Goal: Information Seeking & Learning: Learn about a topic

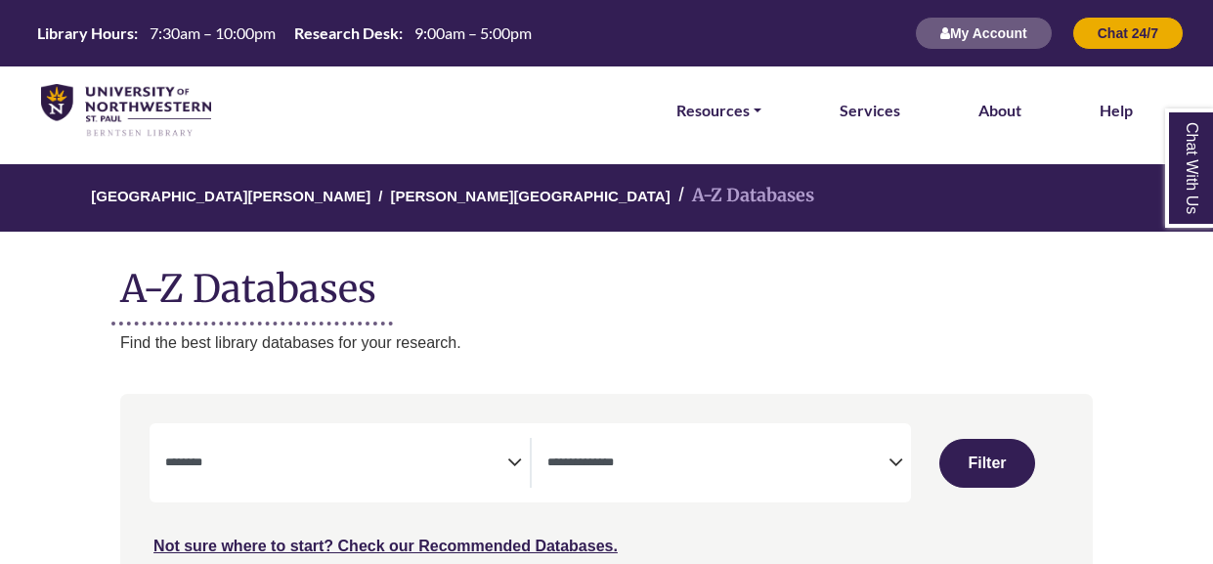
select select "Database Subject Filter"
select select "Database Types Filter"
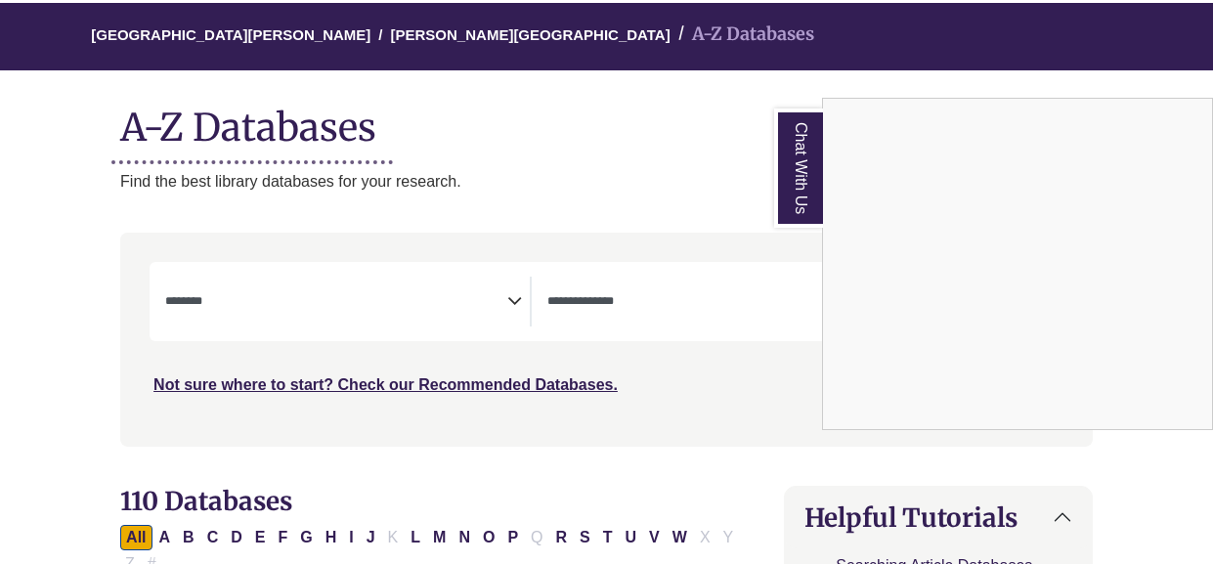
scroll to position [164, 0]
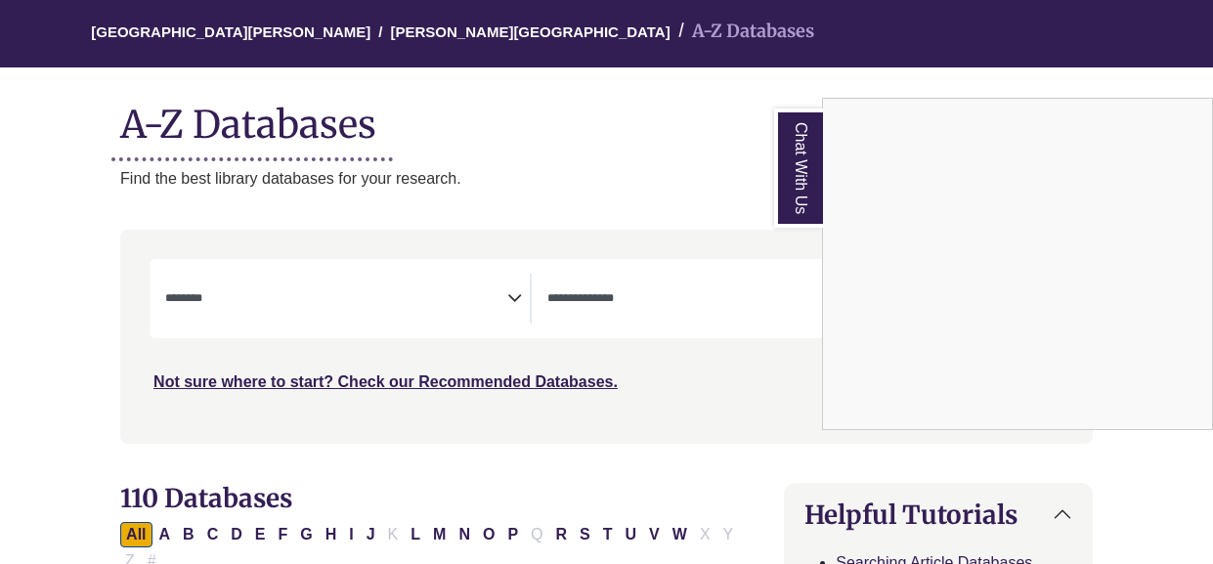
click at [481, 316] on div "Chat With Us" at bounding box center [606, 282] width 1213 height 564
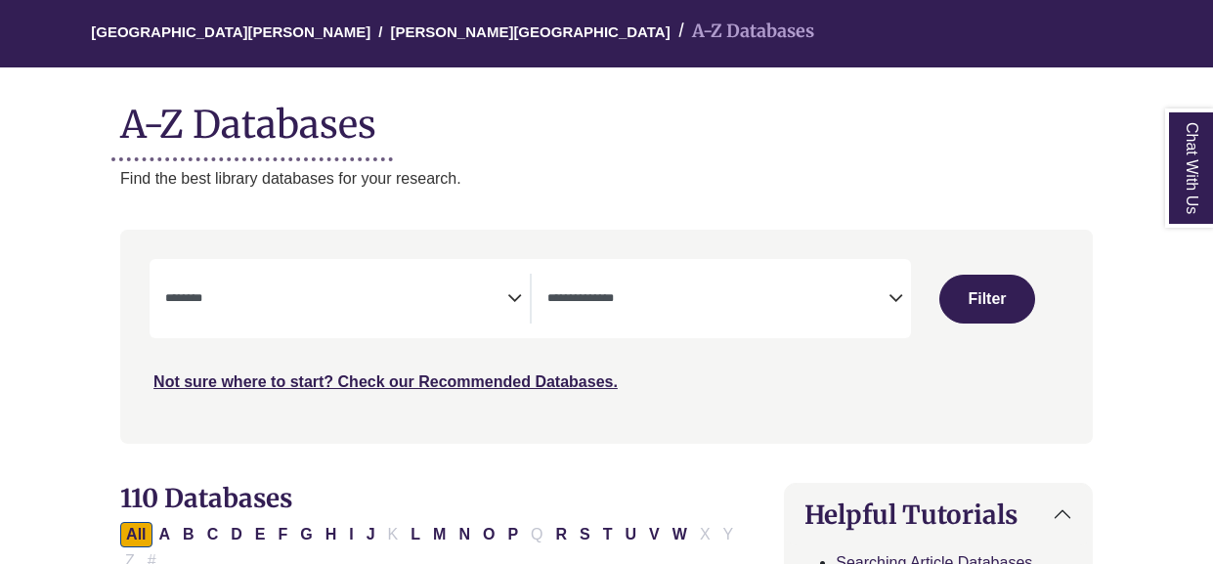
click at [313, 318] on span "Search filters" at bounding box center [336, 299] width 342 height 50
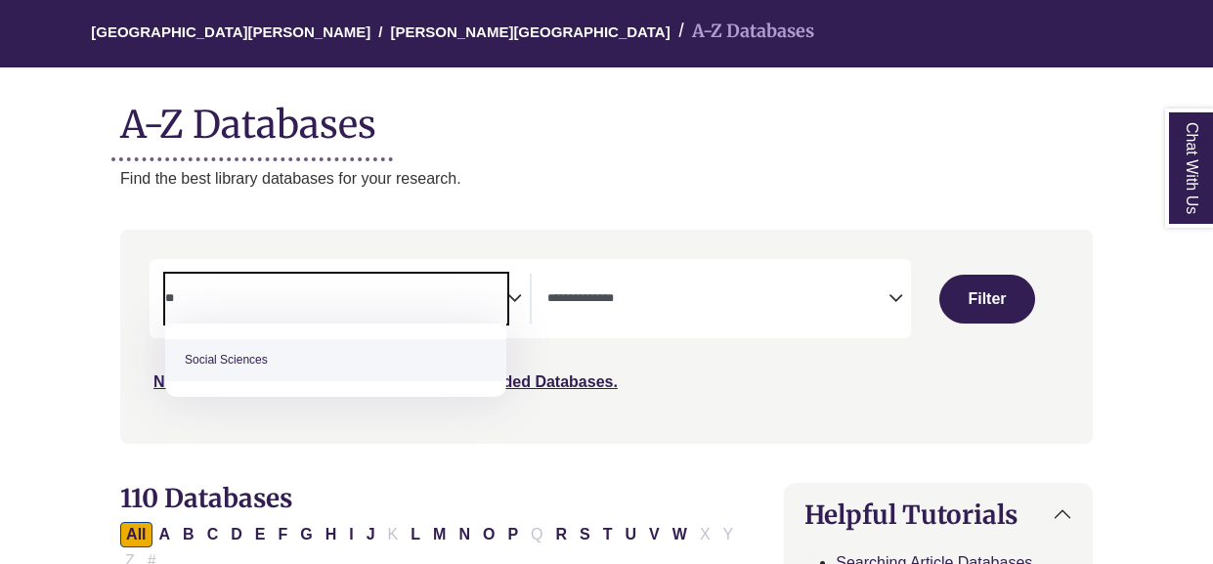
type textarea "*"
type textarea "****"
select select "*****"
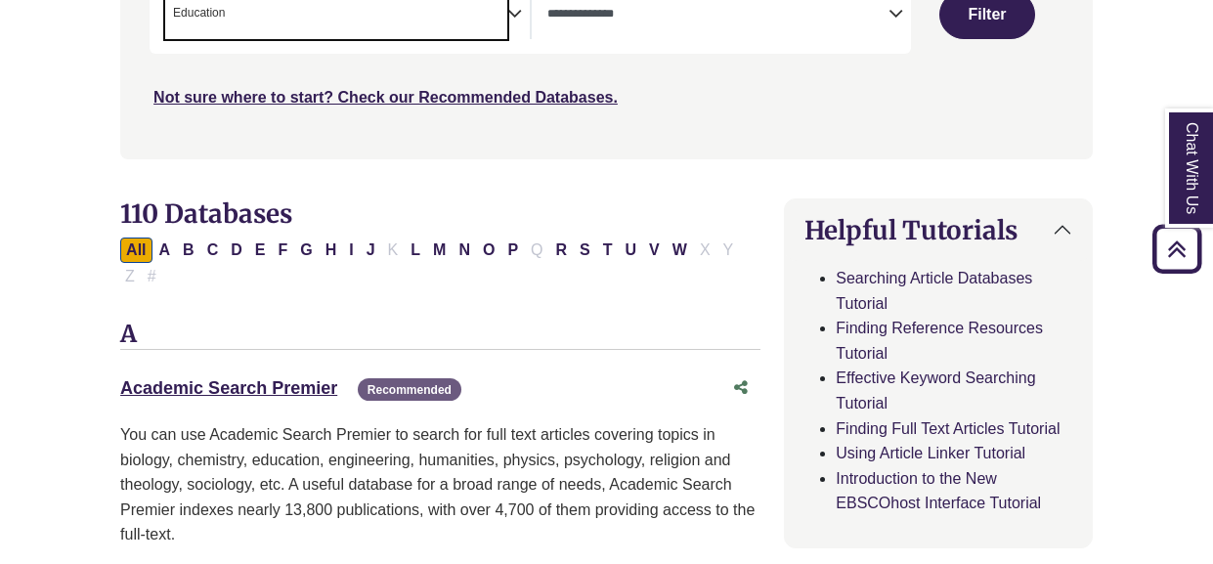
scroll to position [398, 0]
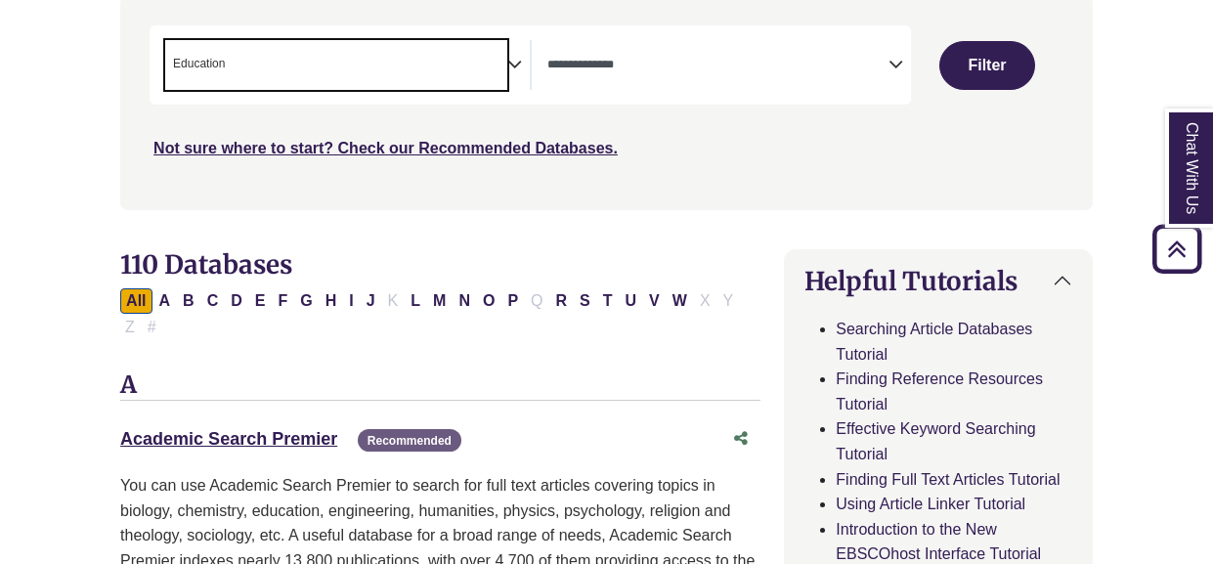
click at [283, 75] on span "× Education" at bounding box center [336, 65] width 342 height 50
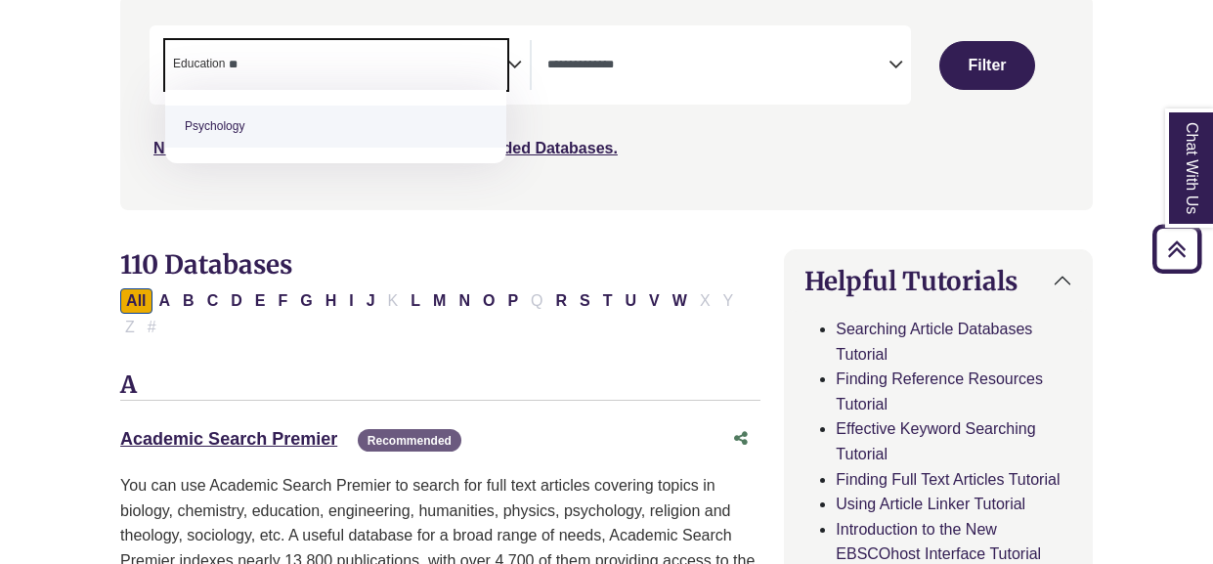
type textarea "**"
type textarea "***"
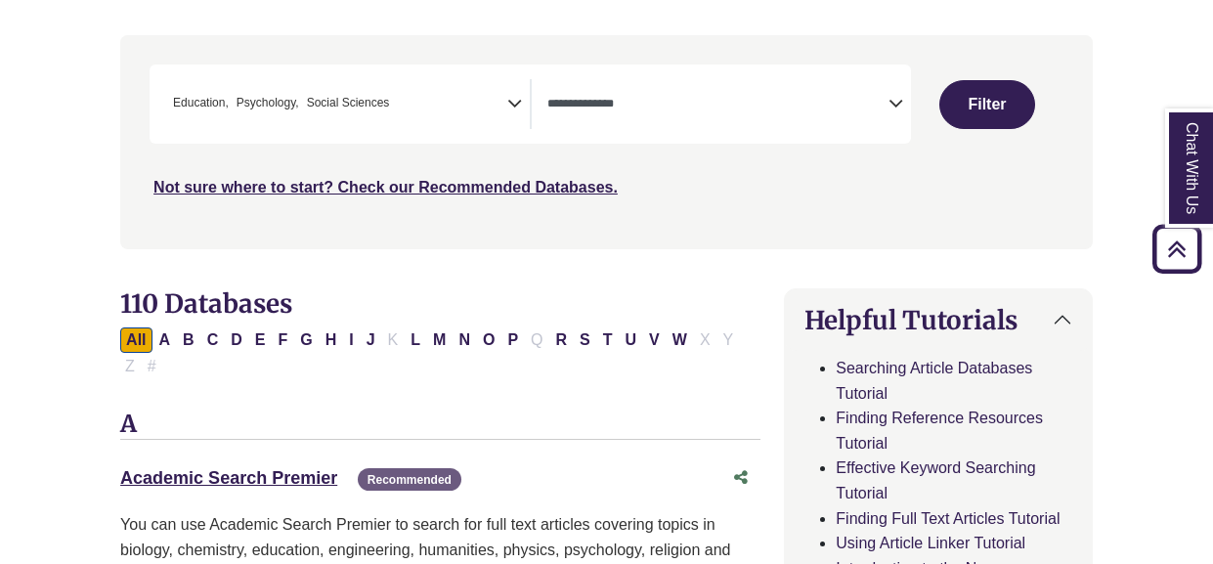
scroll to position [356, 0]
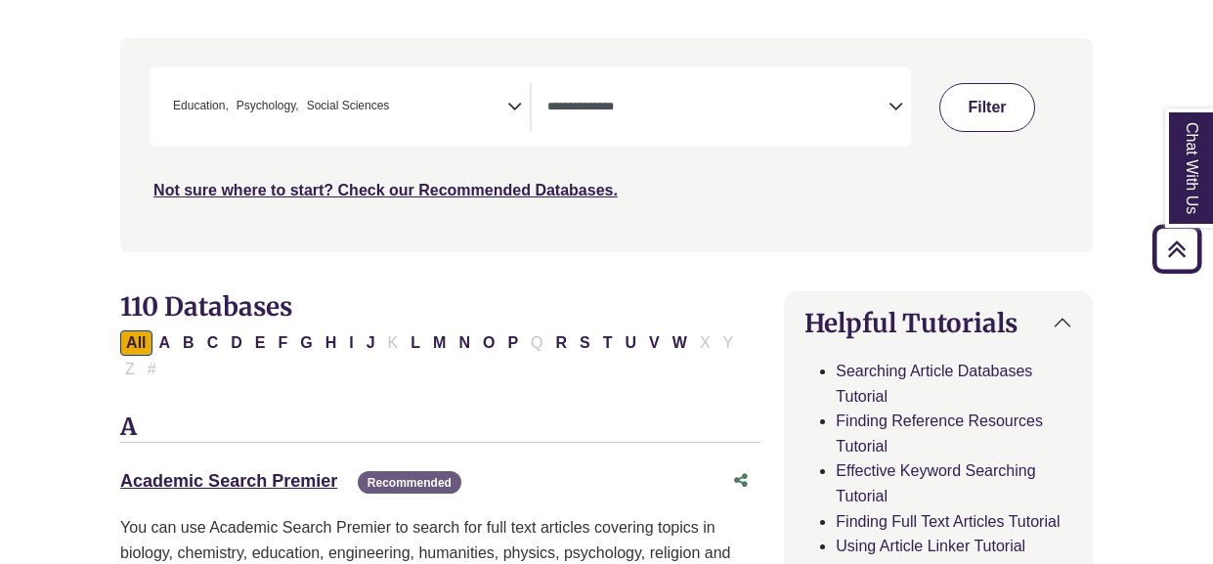
click at [1008, 111] on button "Filter" at bounding box center [987, 107] width 97 height 49
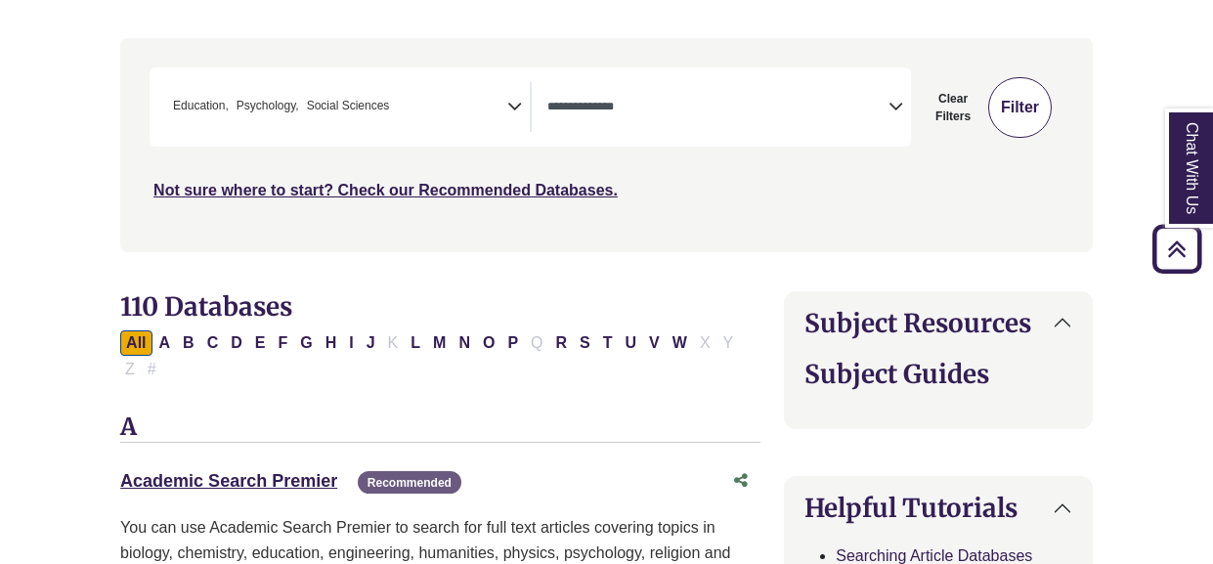
select select "Database Types Filter"
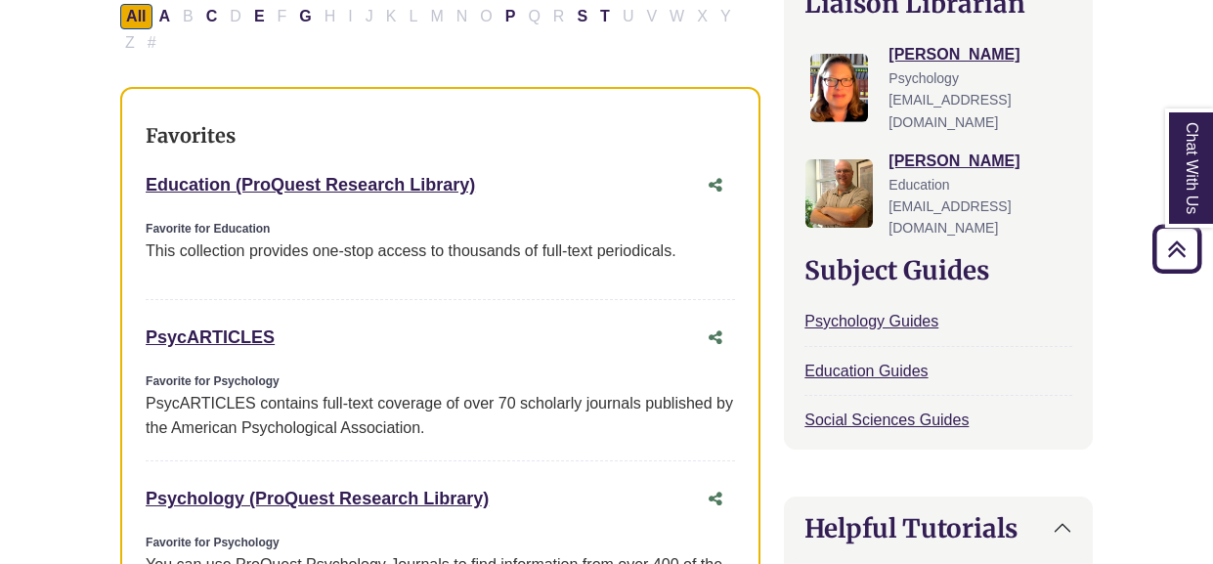
scroll to position [727, 0]
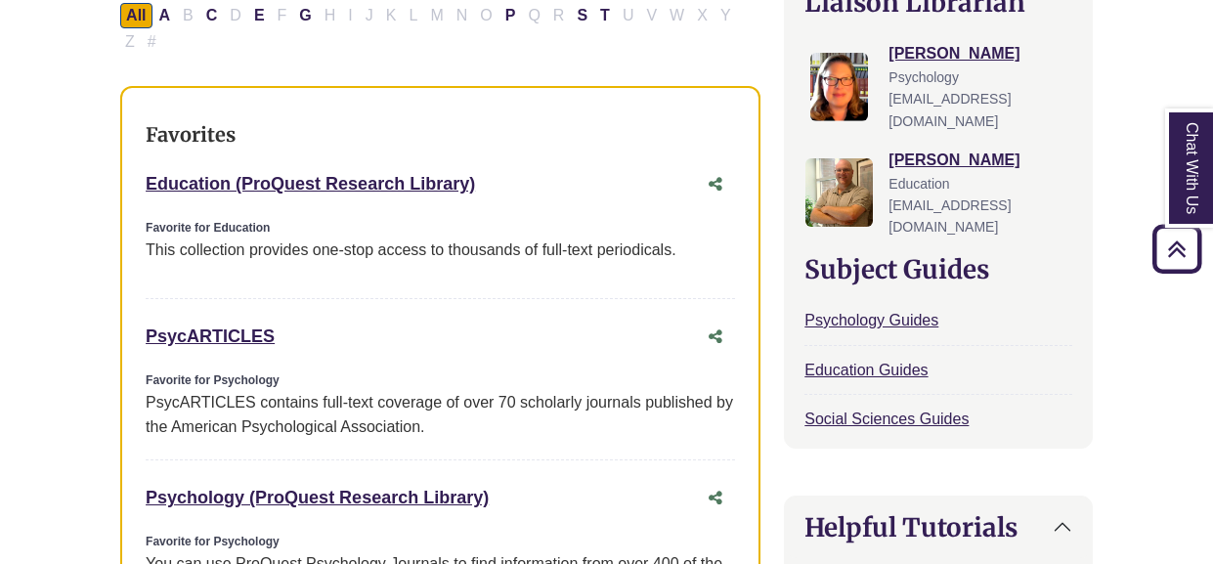
drag, startPoint x: 139, startPoint y: 327, endPoint x: 293, endPoint y: 335, distance: 154.7
click at [293, 335] on div "Favorites Education (ProQuest Research Library) This link opens in a new window…" at bounding box center [440, 473] width 640 height 775
copy link "PsycARTICLES"
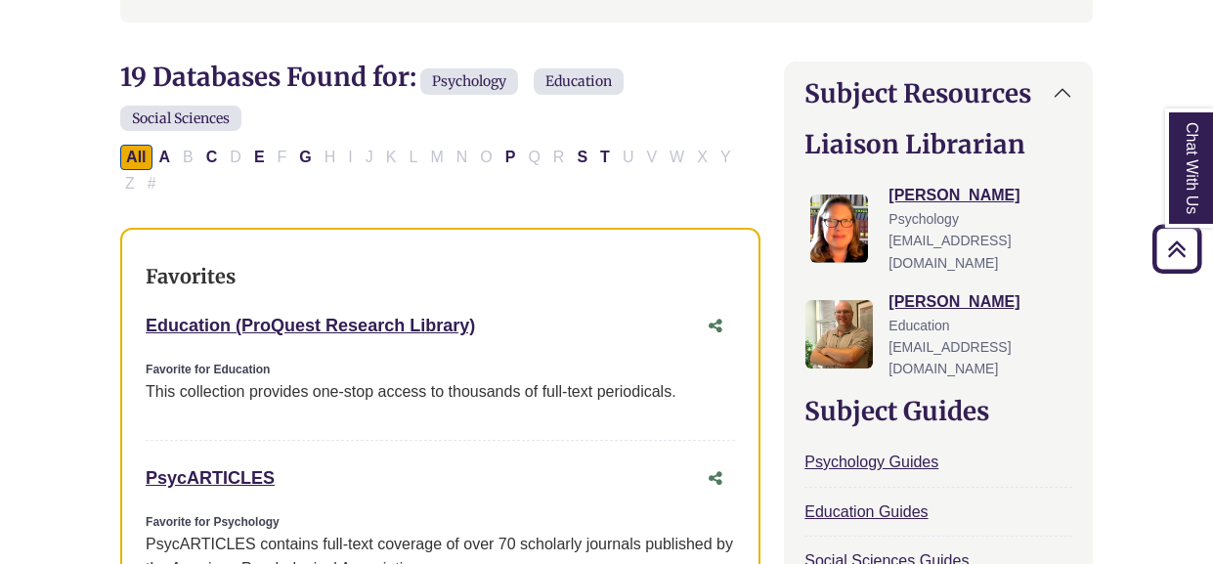
scroll to position [579, 0]
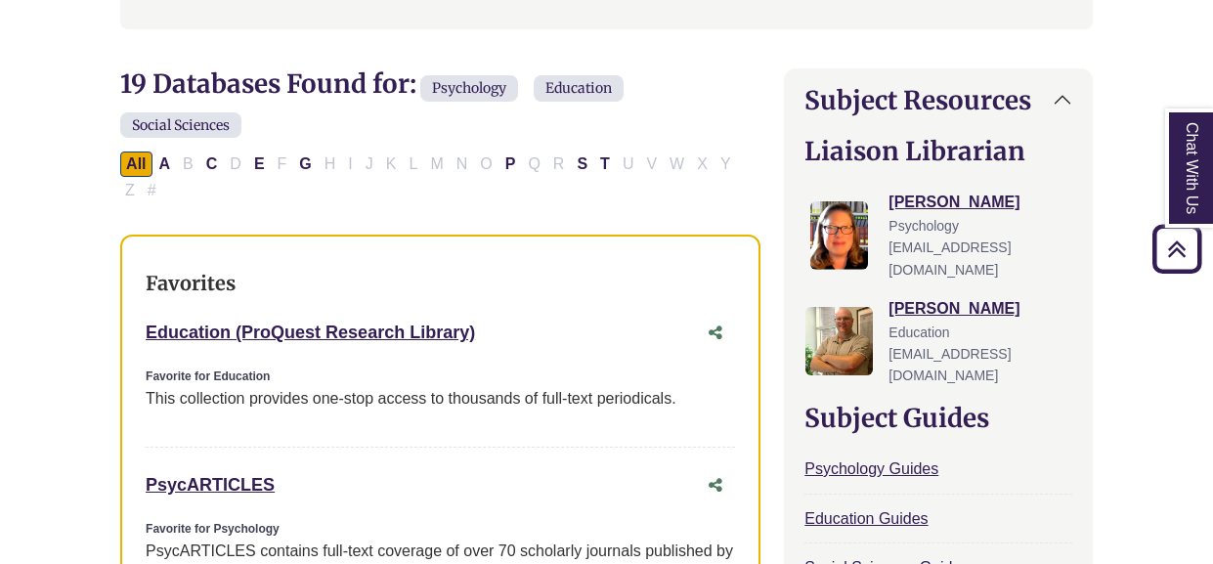
drag, startPoint x: 481, startPoint y: 332, endPoint x: 147, endPoint y: 330, distance: 334.3
click at [147, 330] on div "Education (ProQuest Research Library) This link opens in a new window" at bounding box center [421, 333] width 550 height 28
copy link "Education (ProQuest Research Library)"
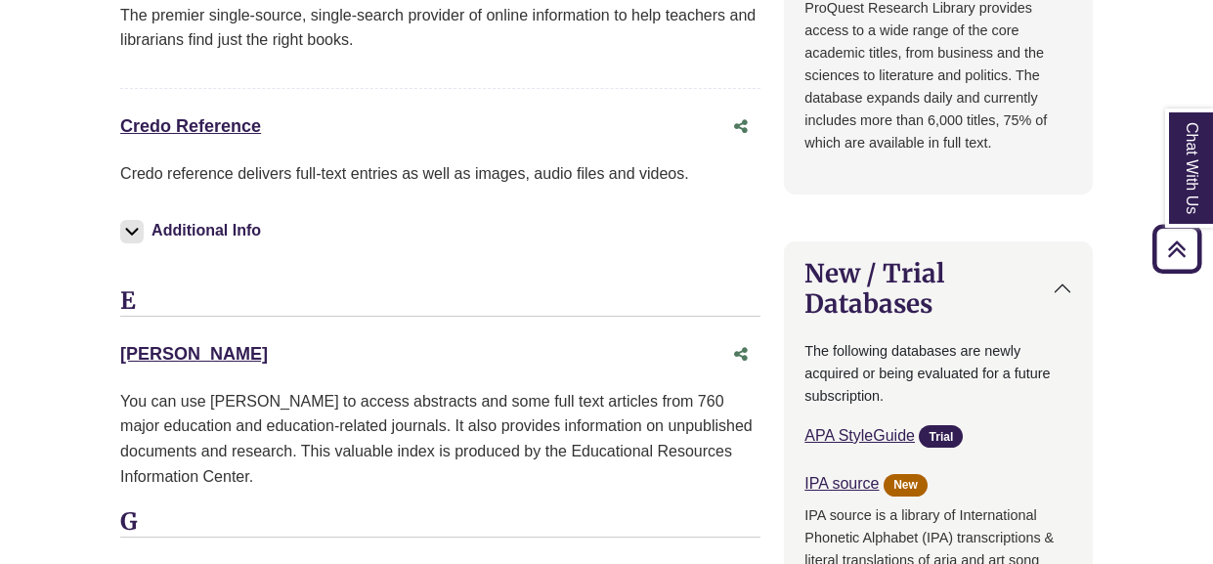
scroll to position [2074, 0]
drag, startPoint x: 229, startPoint y: 361, endPoint x: 65, endPoint y: 327, distance: 167.8
copy link "ERIC"
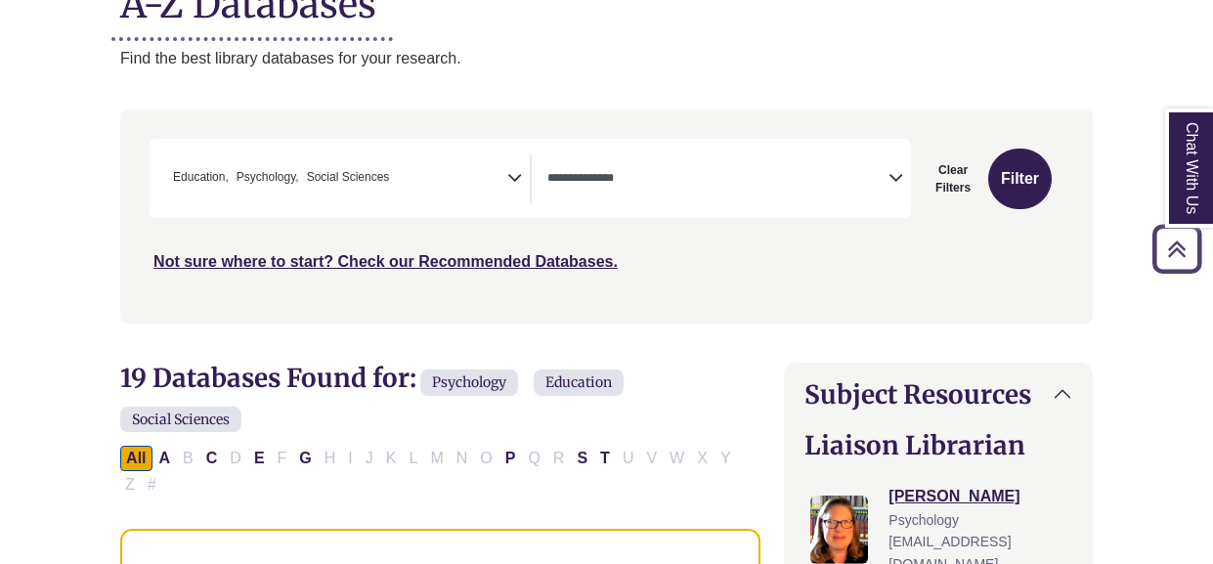
scroll to position [305, 0]
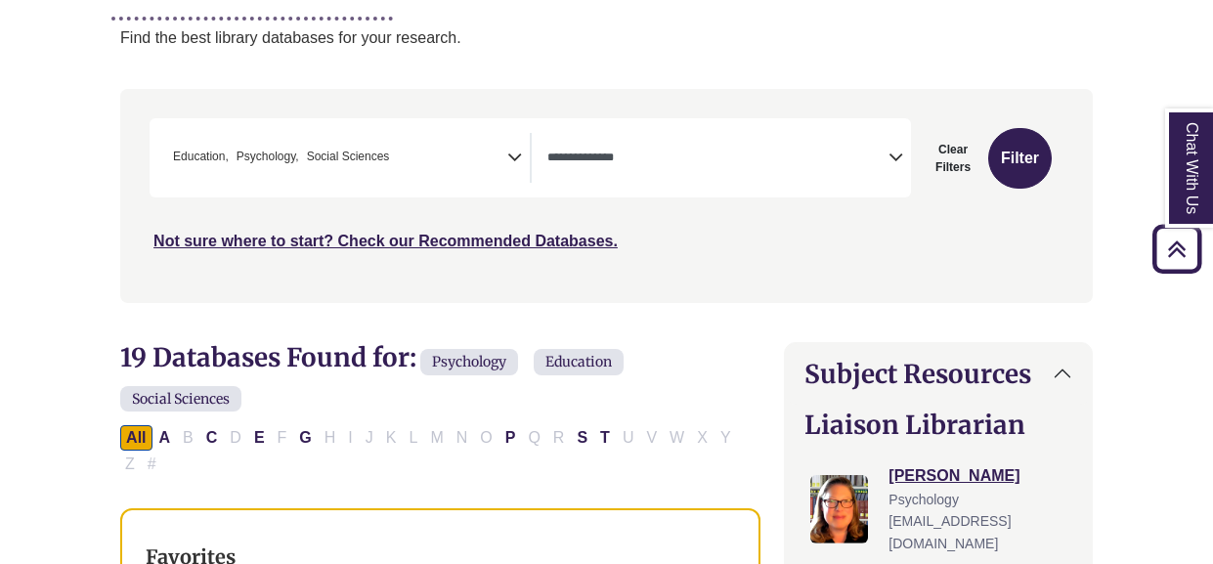
click at [480, 161] on span "× Education × Psychology × Social Sciences" at bounding box center [336, 158] width 342 height 50
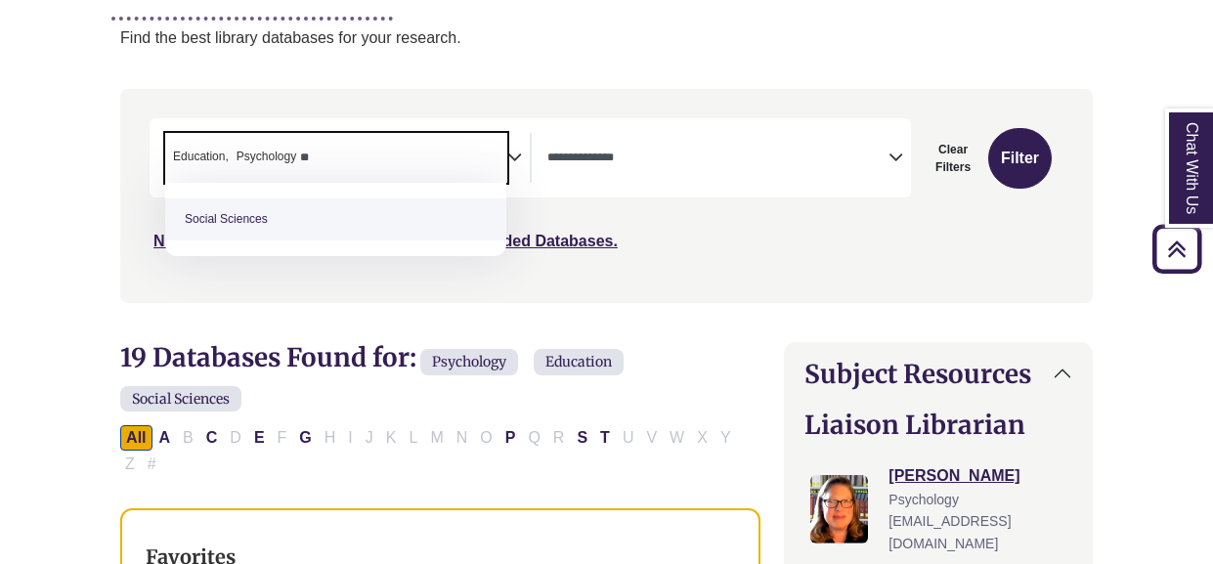
type textarea "*"
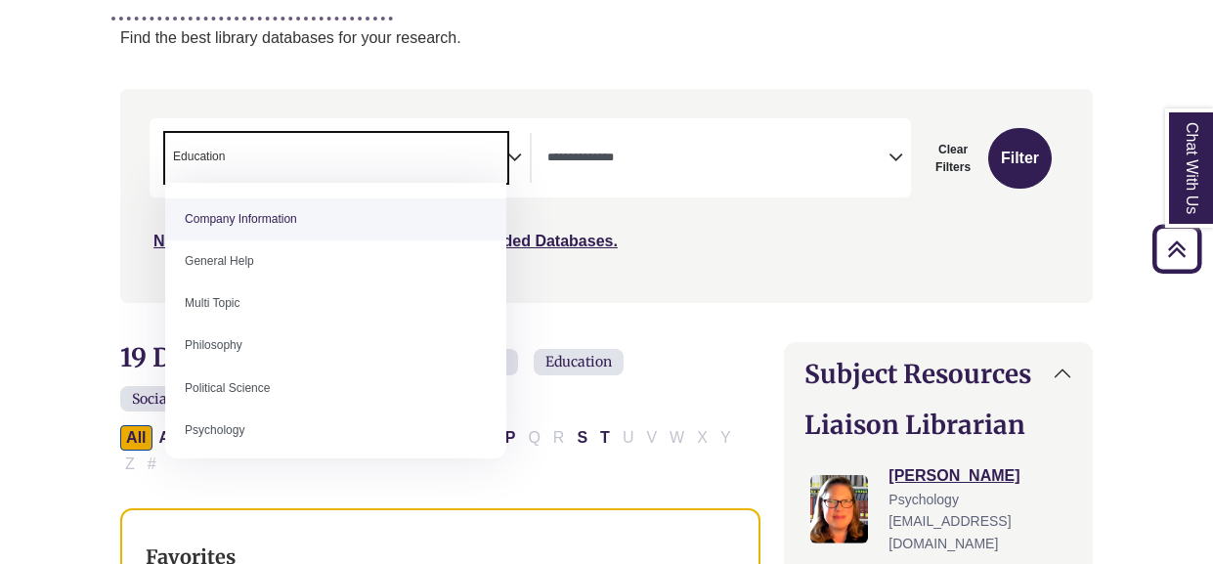
select select "Database Subject Filter"
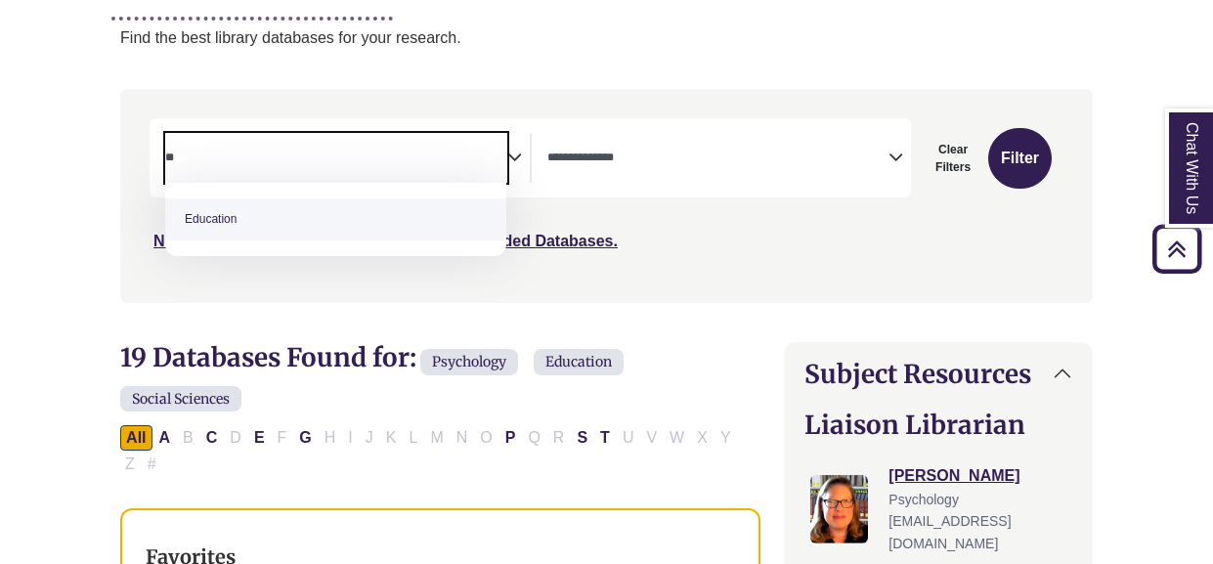
type textarea "*"
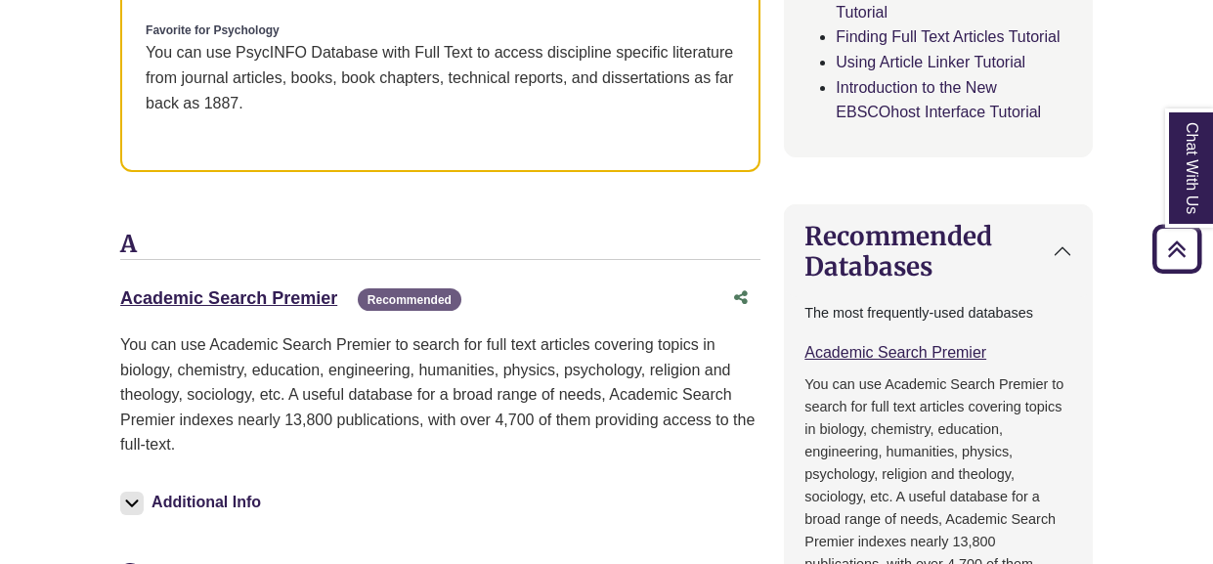
scroll to position [1417, 0]
click at [211, 299] on link "Academic Search Premier This link opens in a new window" at bounding box center [228, 297] width 217 height 20
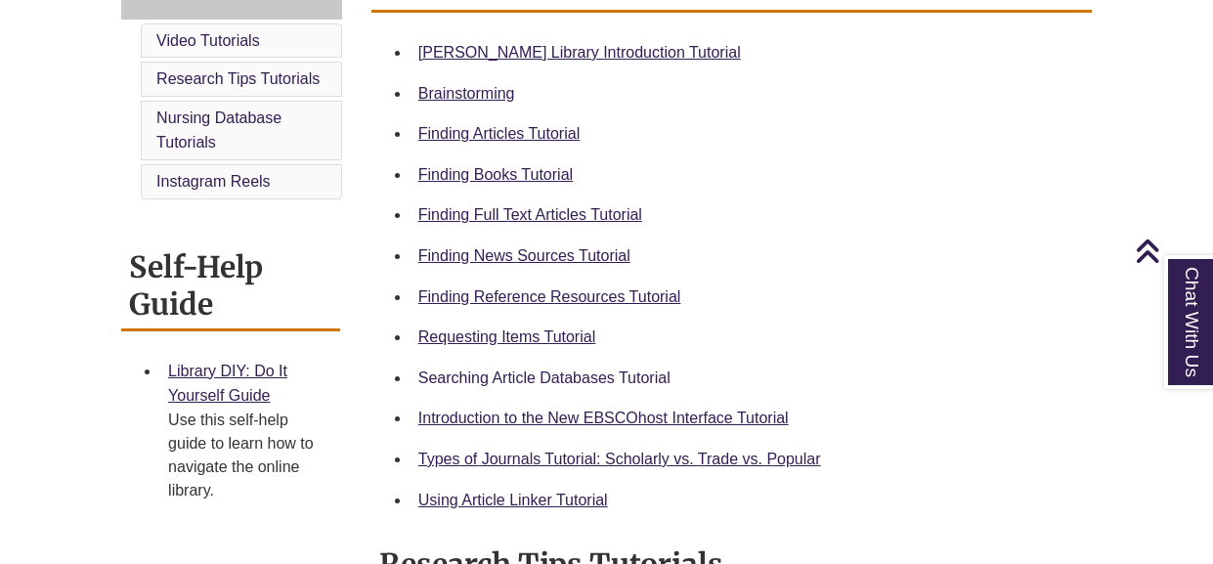
scroll to position [591, 0]
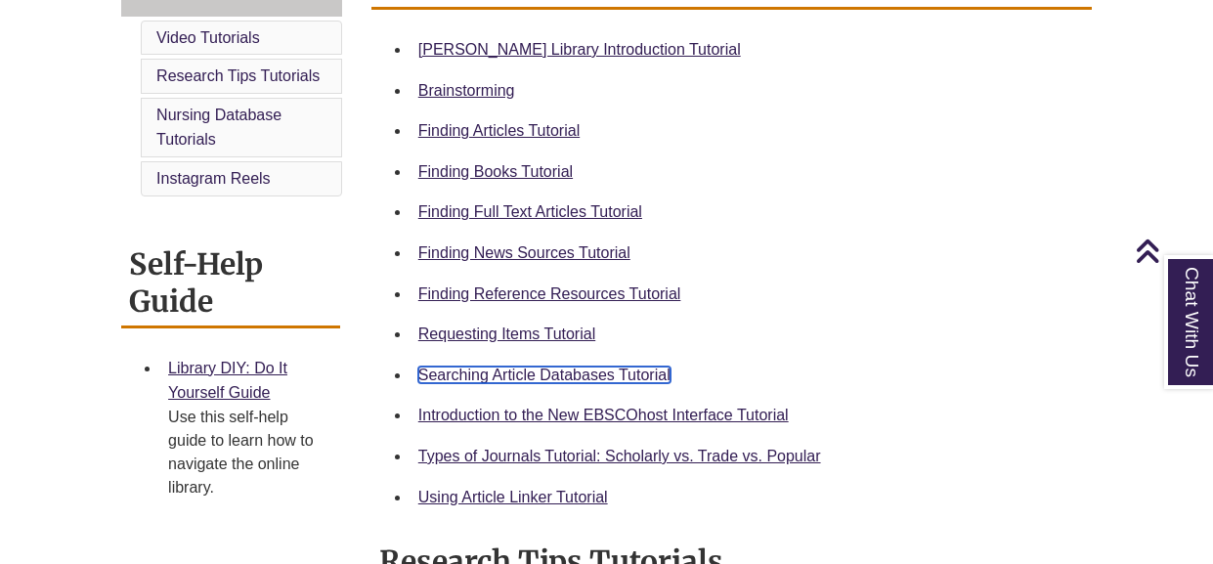
click at [434, 367] on link "Searching Article Databases Tutorial" at bounding box center [544, 375] width 252 height 17
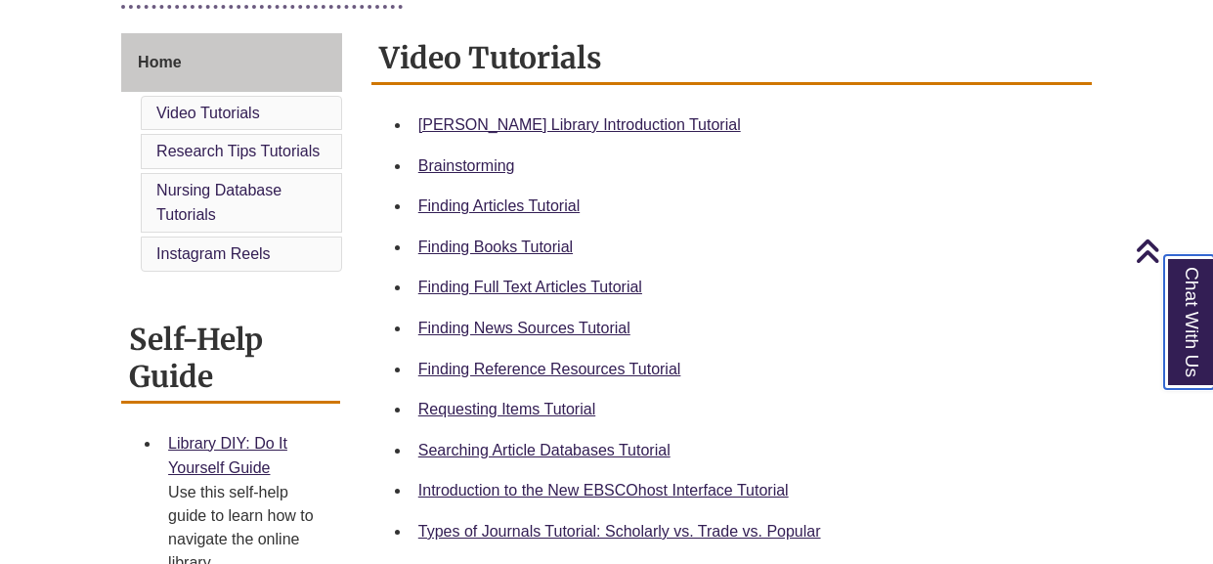
scroll to position [518, 0]
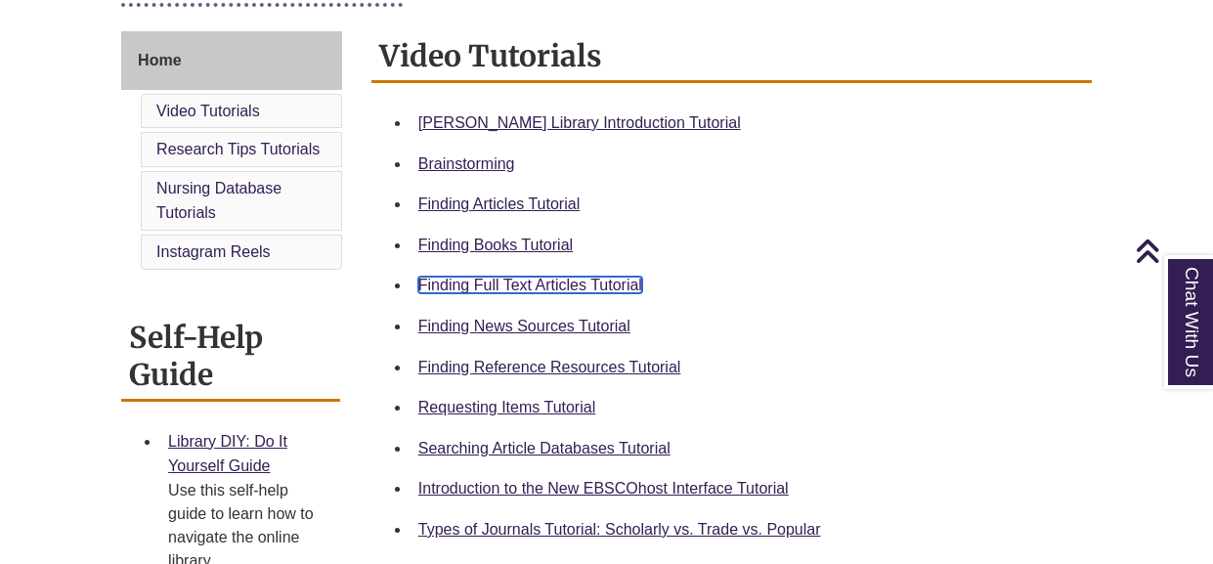
click at [451, 285] on link "Finding Full Text Articles Tutorial" at bounding box center [530, 285] width 224 height 17
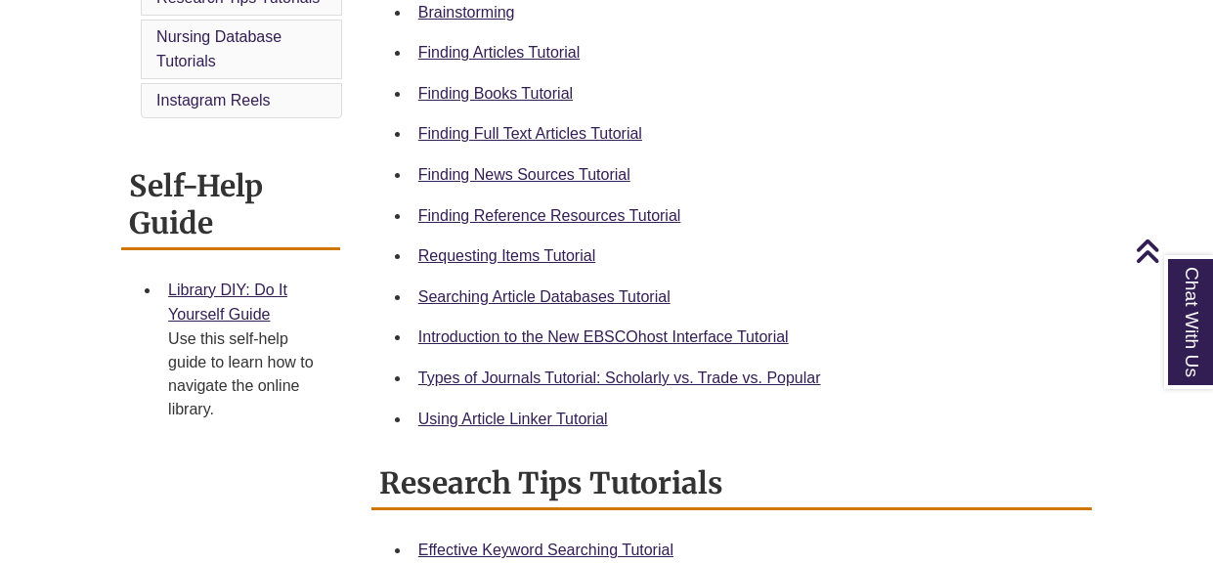
scroll to position [671, 0]
click at [439, 420] on link "Using Article Linker Tutorial" at bounding box center [513, 418] width 190 height 17
